Goal: Book appointment/travel/reservation

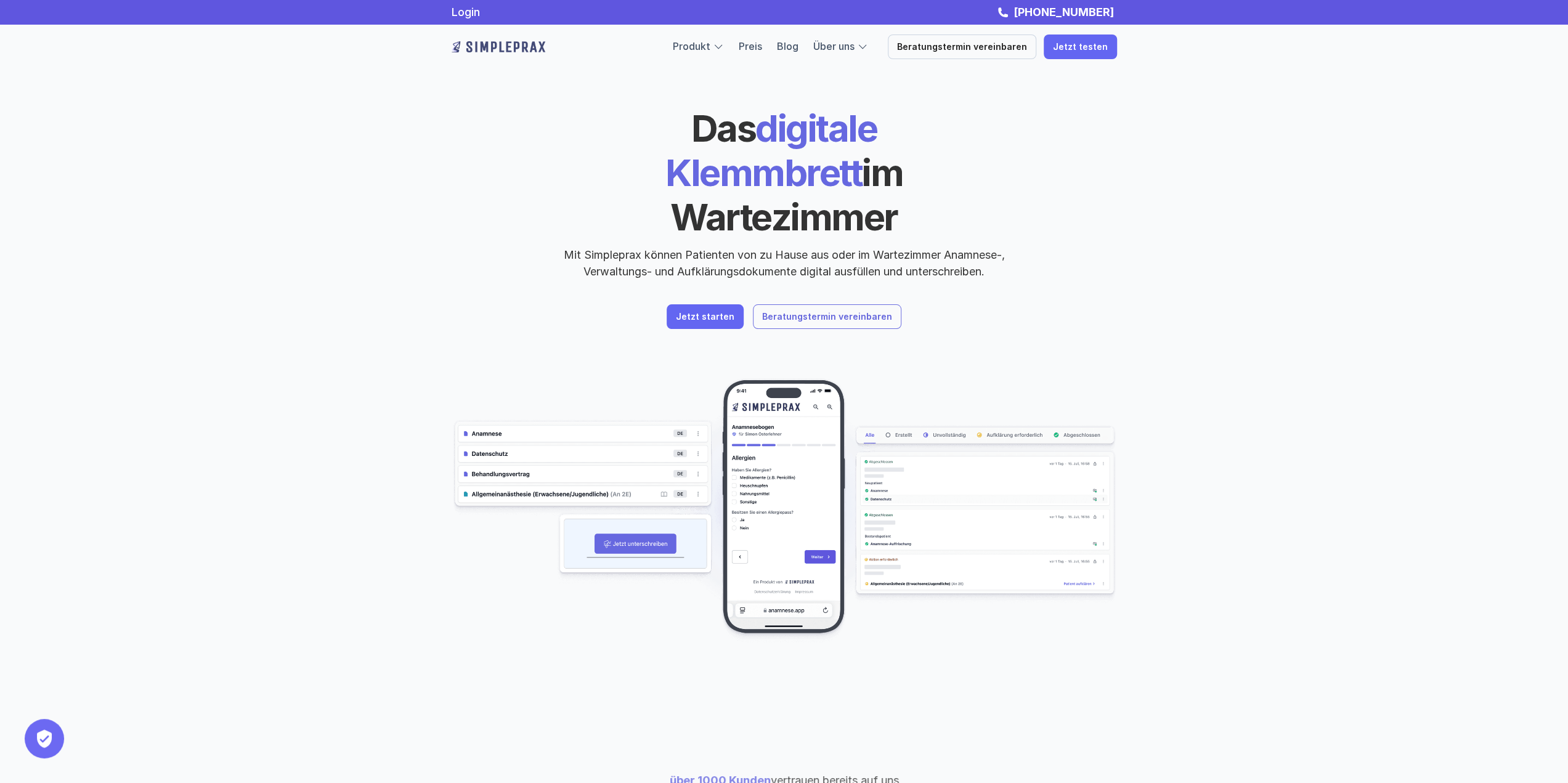
click at [832, 312] on p "Beratungstermin vereinbaren" at bounding box center [827, 317] width 130 height 10
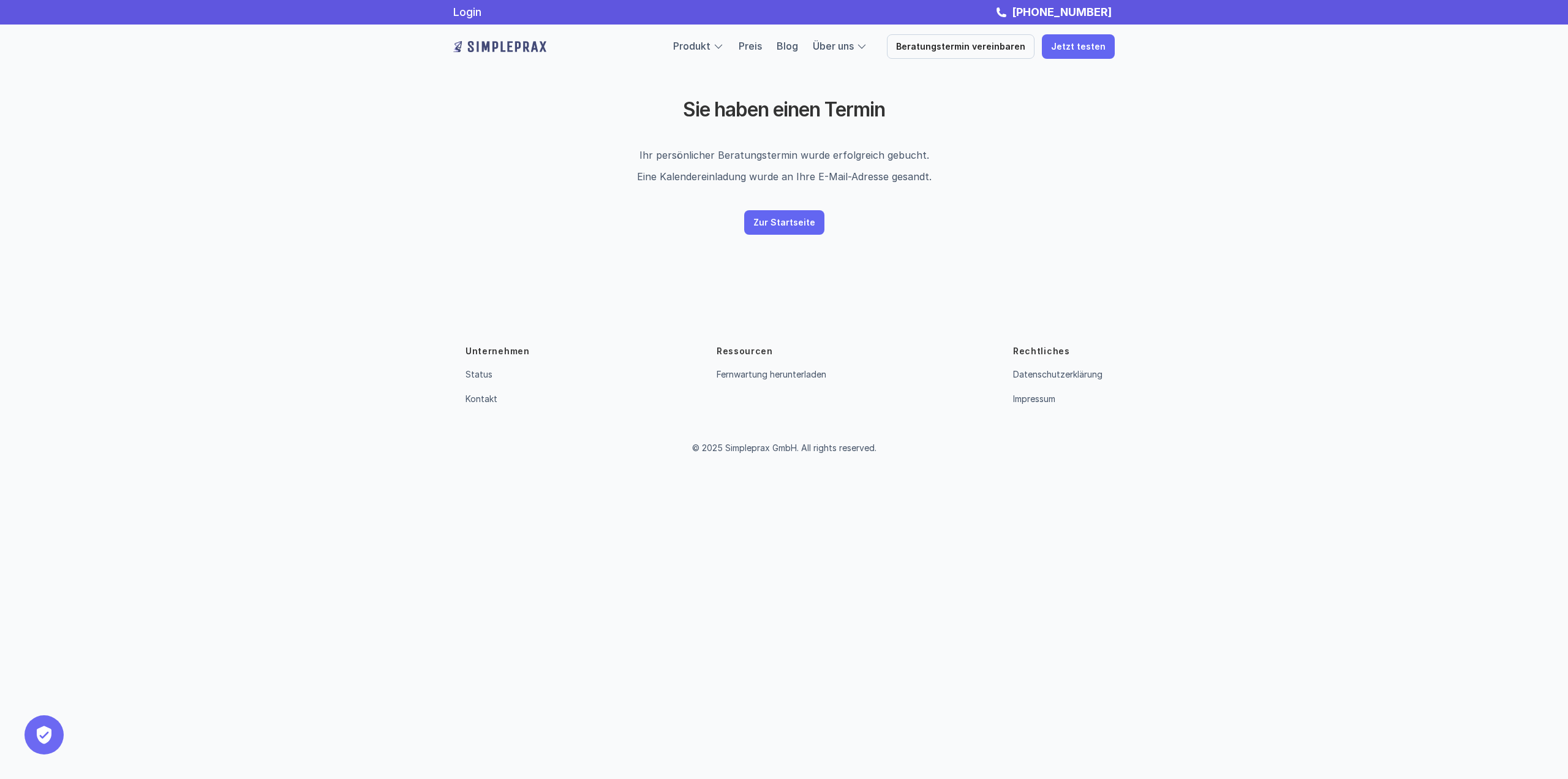
click at [485, 45] on img at bounding box center [500, 47] width 93 height 20
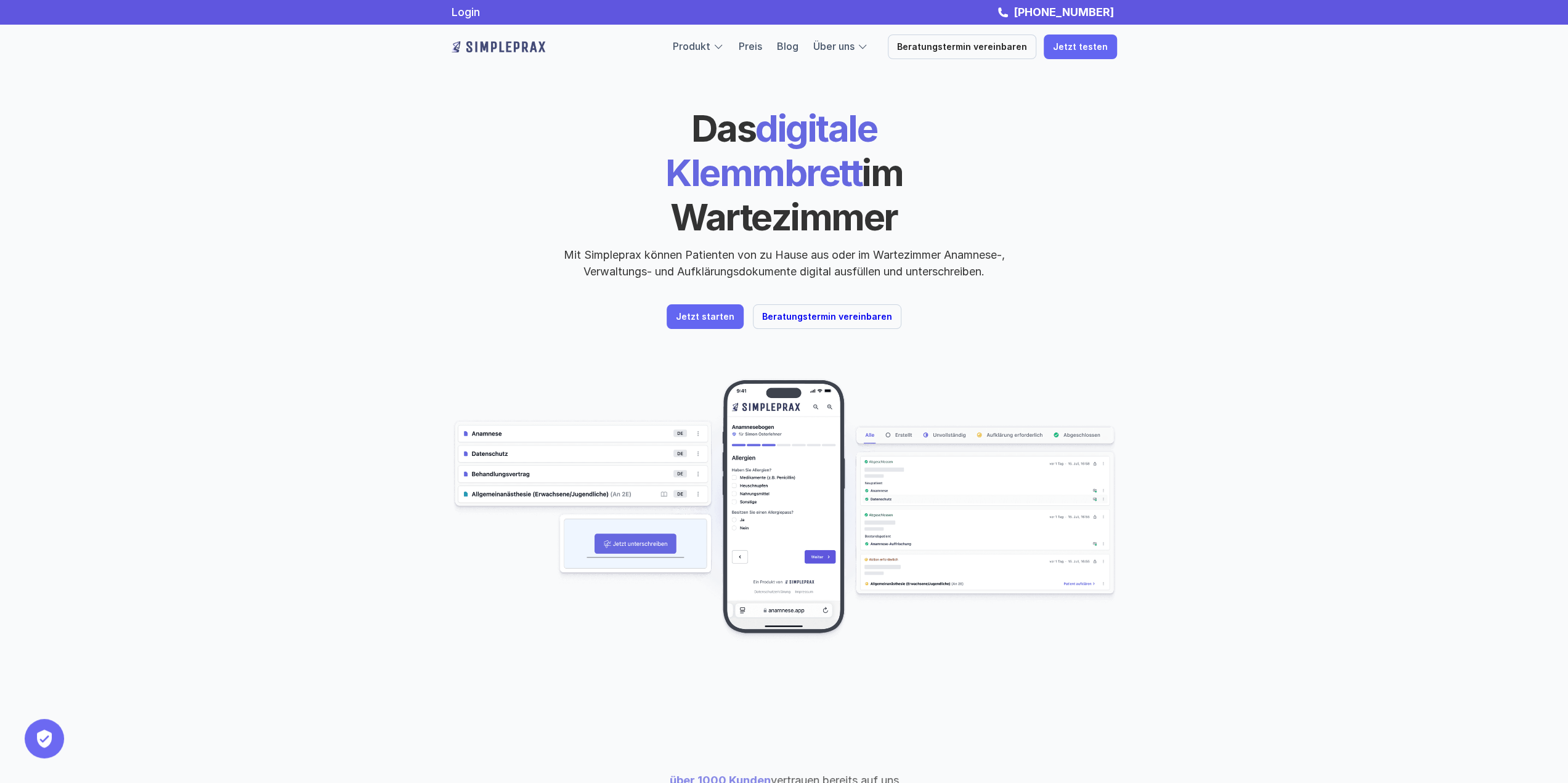
click at [832, 304] on link "Beratungstermin vereinbaren" at bounding box center [827, 316] width 148 height 24
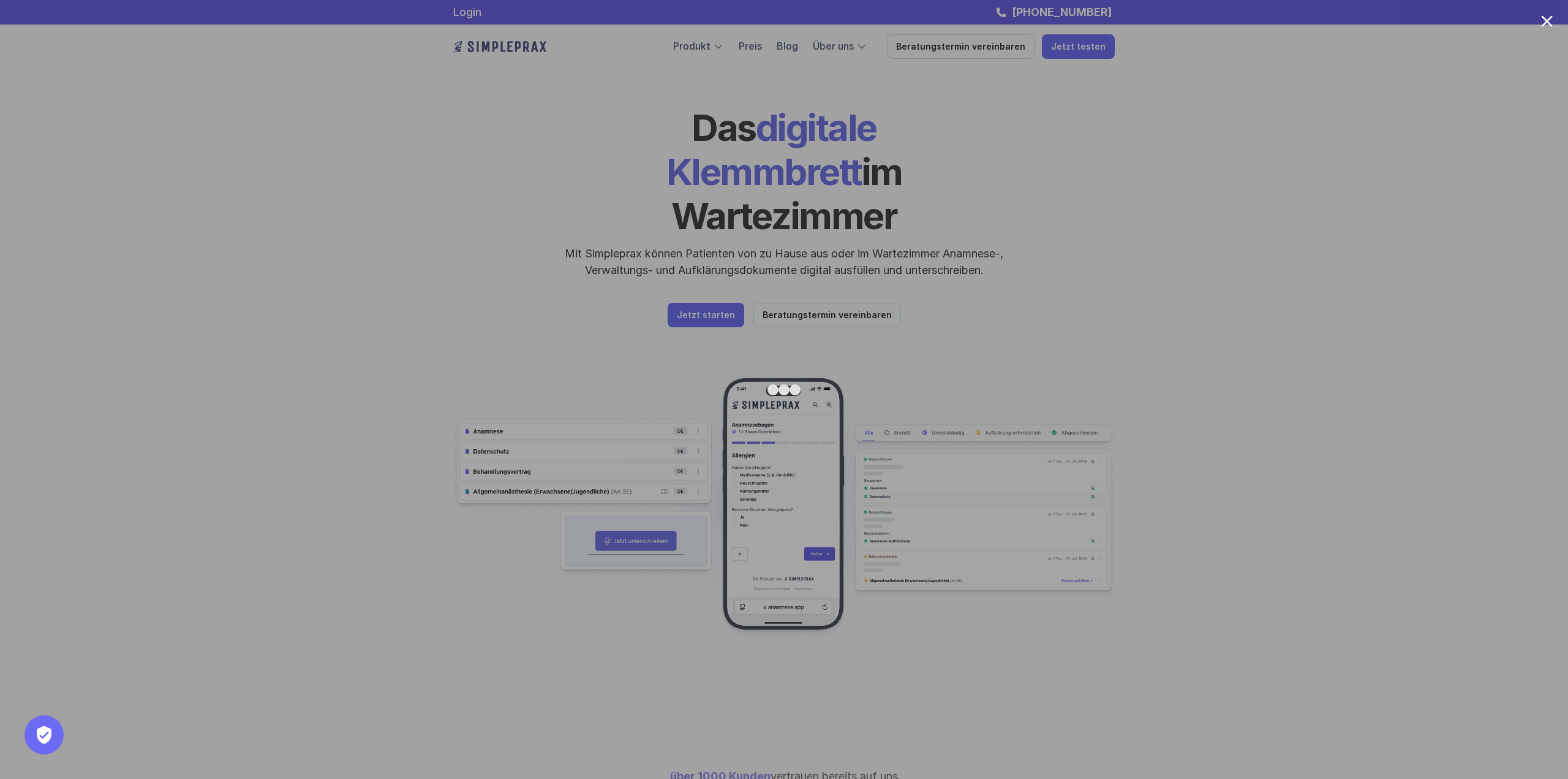
click at [1193, 218] on div at bounding box center [784, 390] width 1568 height 779
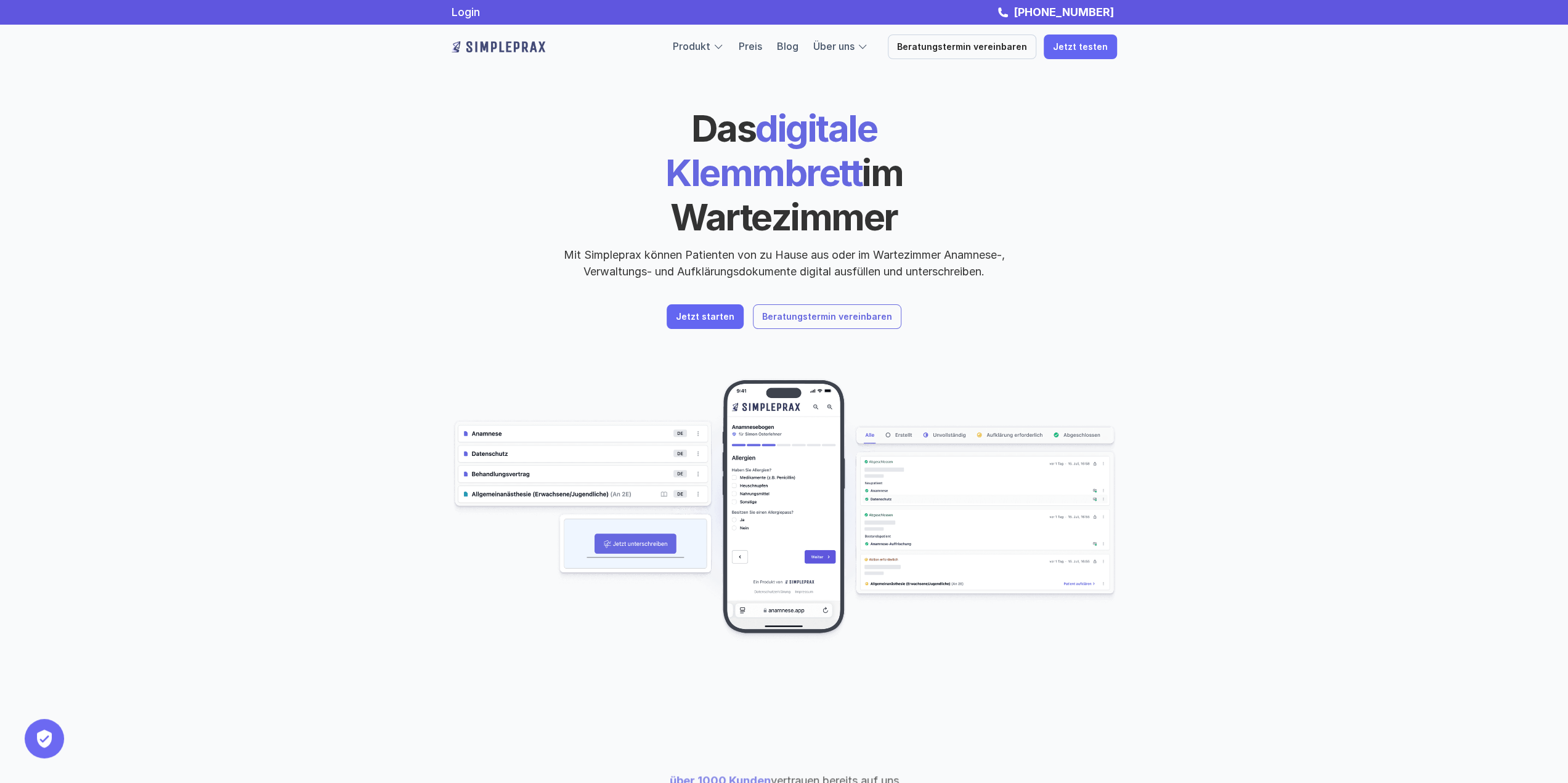
click at [830, 312] on p "Beratungstermin vereinbaren" at bounding box center [827, 317] width 130 height 10
